Goal: Use online tool/utility: Utilize a website feature to perform a specific function

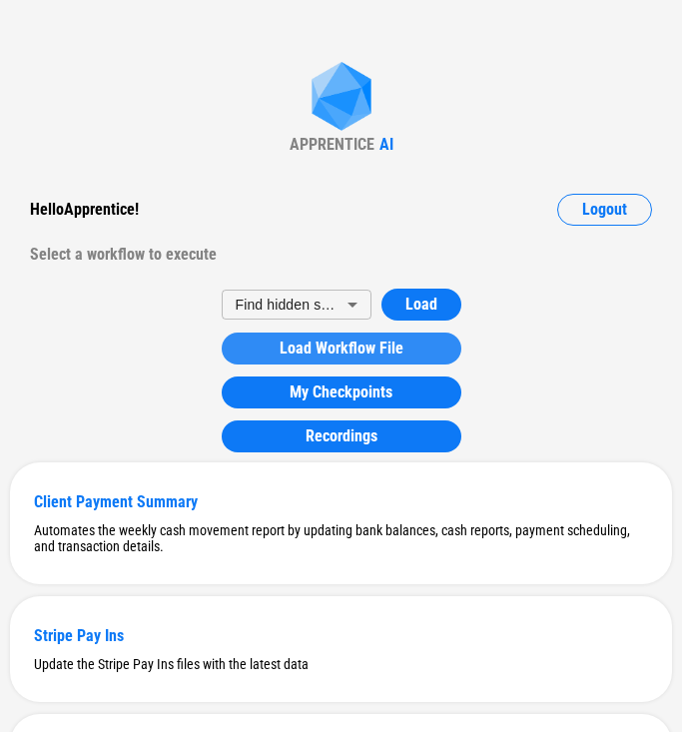
click at [375, 341] on span "Load Workflow File" at bounding box center [342, 349] width 124 height 16
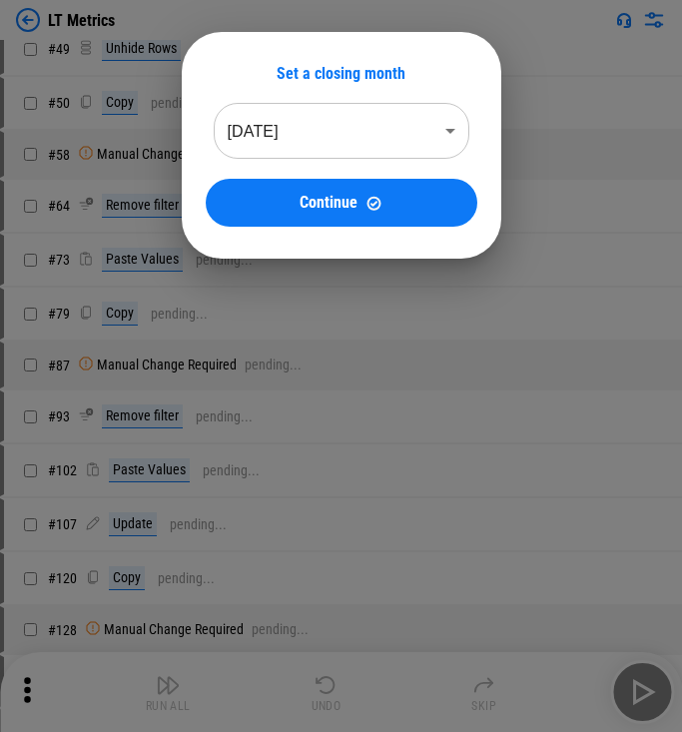
scroll to position [10, 0]
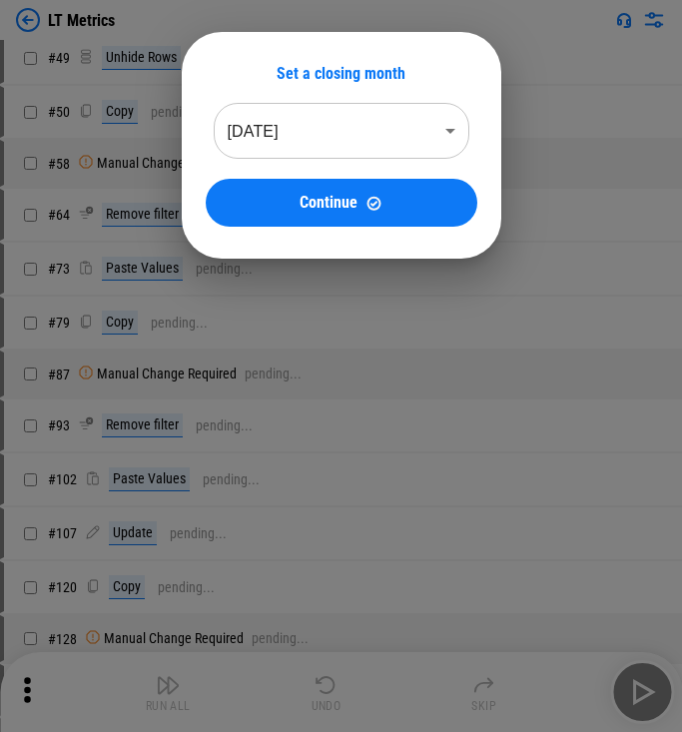
click at [361, 383] on div at bounding box center [341, 366] width 682 height 732
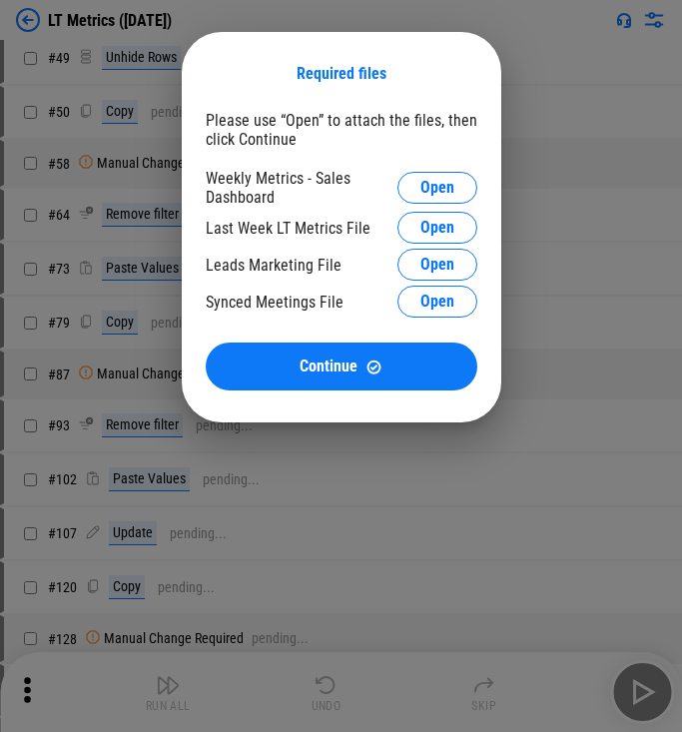
click at [155, 219] on div "Required files Please use “Open” to attach the files, then click Continue Weekl…" at bounding box center [341, 227] width 682 height 454
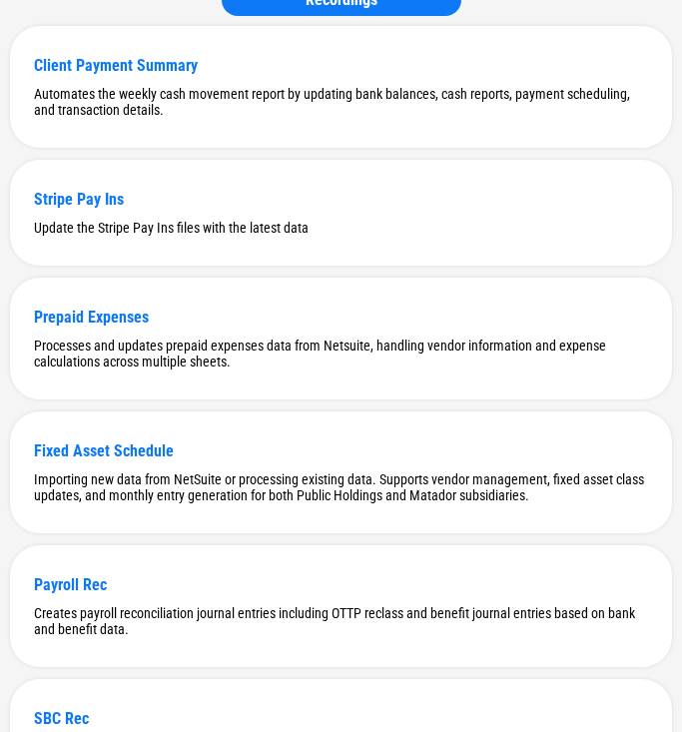
scroll to position [2360, 0]
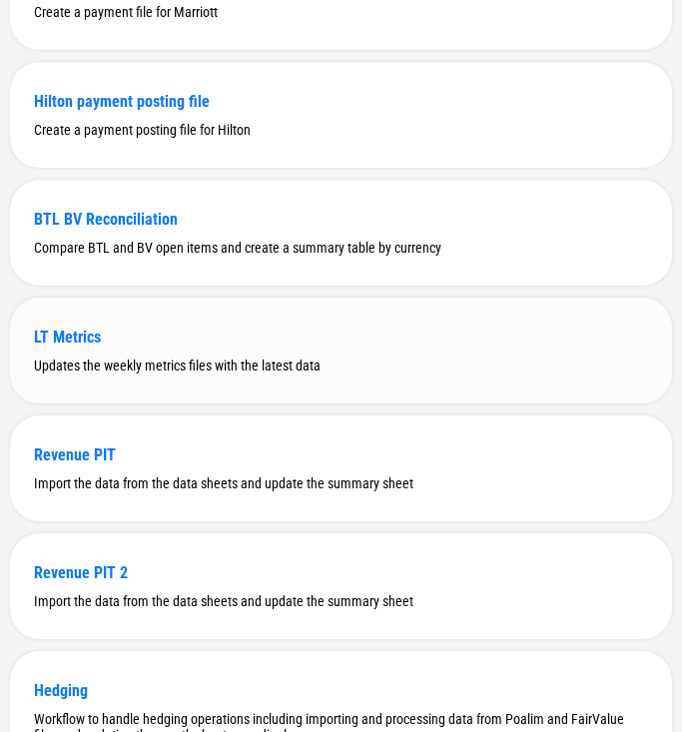
click at [143, 347] on div "LT Metrics" at bounding box center [341, 337] width 614 height 19
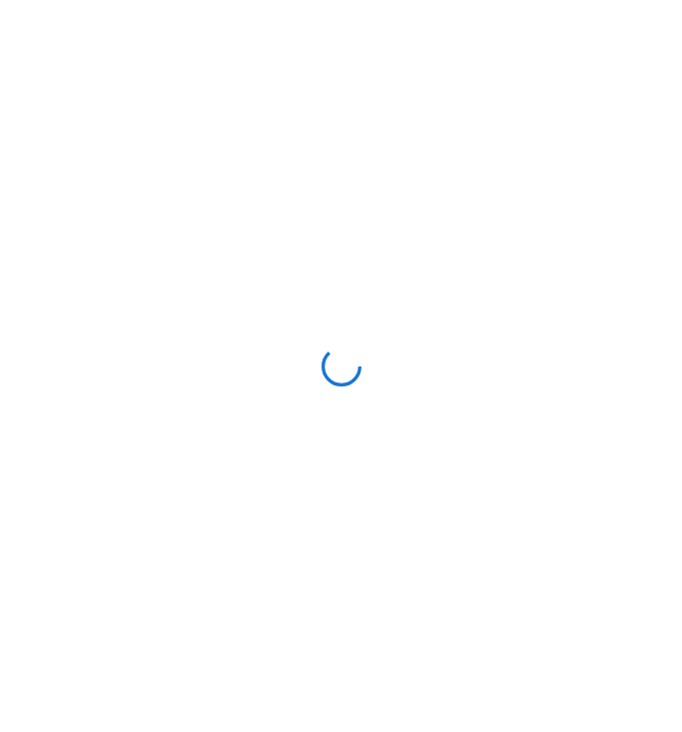
scroll to position [0, 0]
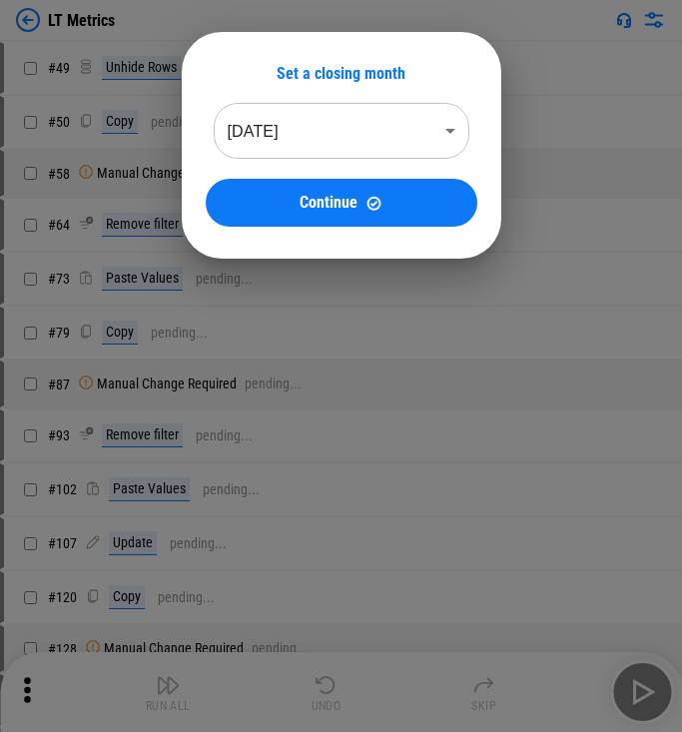
click at [292, 508] on div at bounding box center [341, 366] width 682 height 732
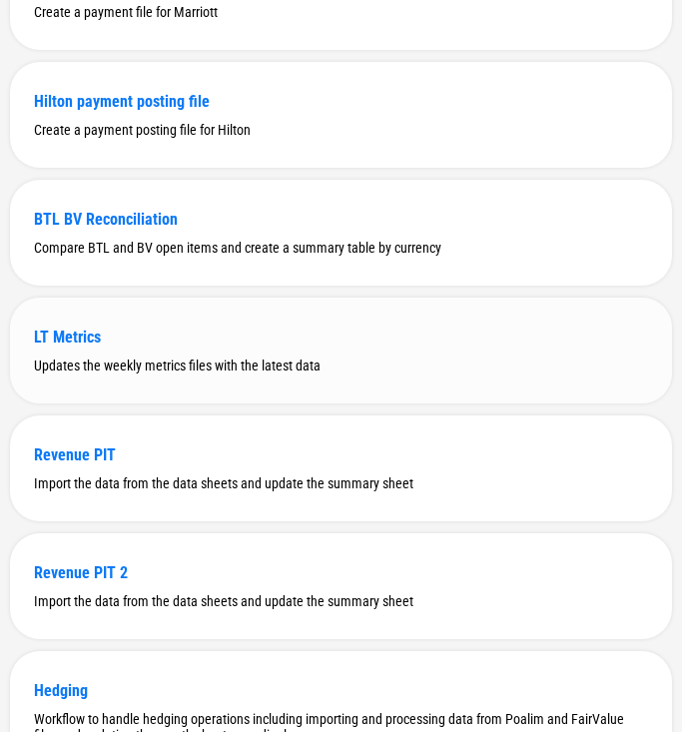
click at [85, 377] on div "LT Metrics Updates the weekly metrics files with the latest data" at bounding box center [341, 351] width 662 height 106
